Goal: Information Seeking & Learning: Understand process/instructions

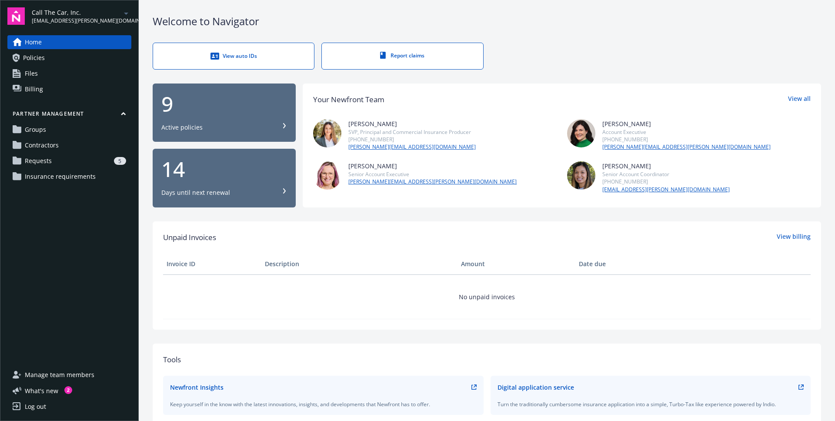
click at [48, 165] on span "Requests" at bounding box center [38, 161] width 27 height 14
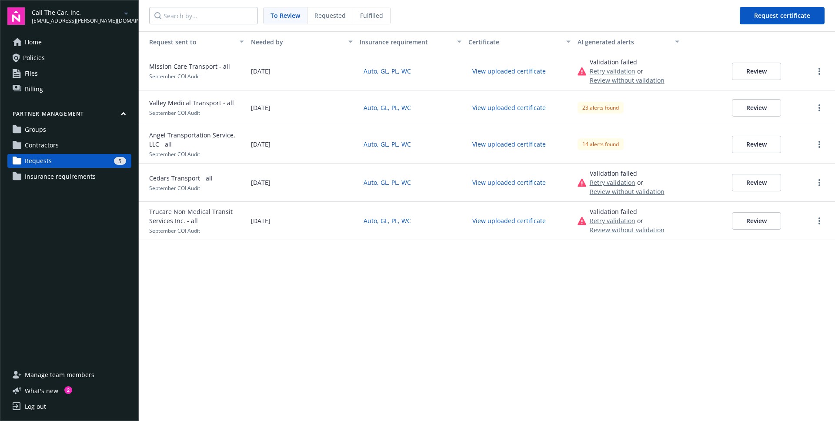
click at [776, 221] on button "Review" at bounding box center [756, 220] width 49 height 17
